Goal: Task Accomplishment & Management: Use online tool/utility

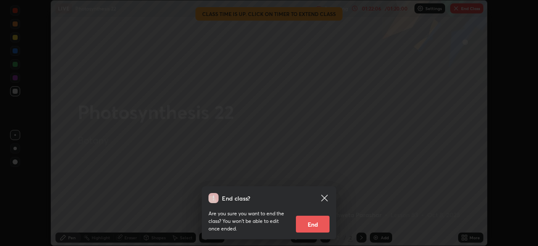
scroll to position [246, 538]
click at [323, 229] on button "End" at bounding box center [313, 224] width 34 height 17
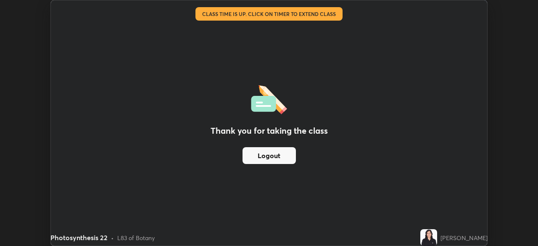
click at [264, 158] on button "Logout" at bounding box center [268, 155] width 53 height 17
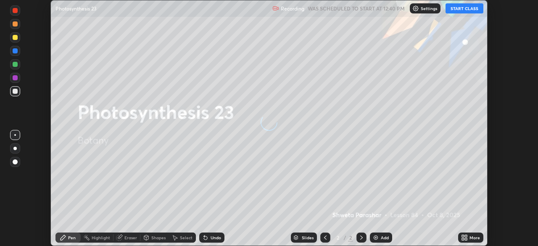
click at [464, 11] on button "START CLASS" at bounding box center [464, 8] width 38 height 10
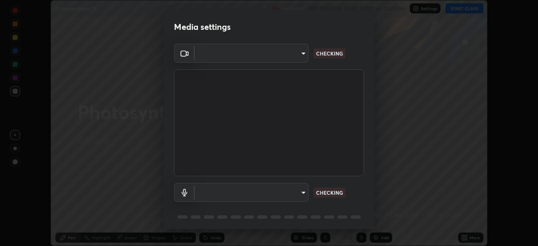
click at [297, 188] on body "Erase all Photosynthesis 23 Recording WAS SCHEDULED TO START AT 12:40 PM Settin…" at bounding box center [269, 123] width 538 height 246
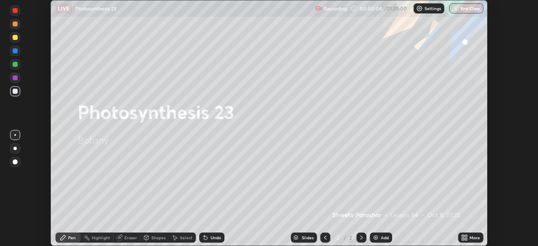
click at [472, 239] on div "More" at bounding box center [474, 237] width 11 height 4
